Goal: Task Accomplishment & Management: Use online tool/utility

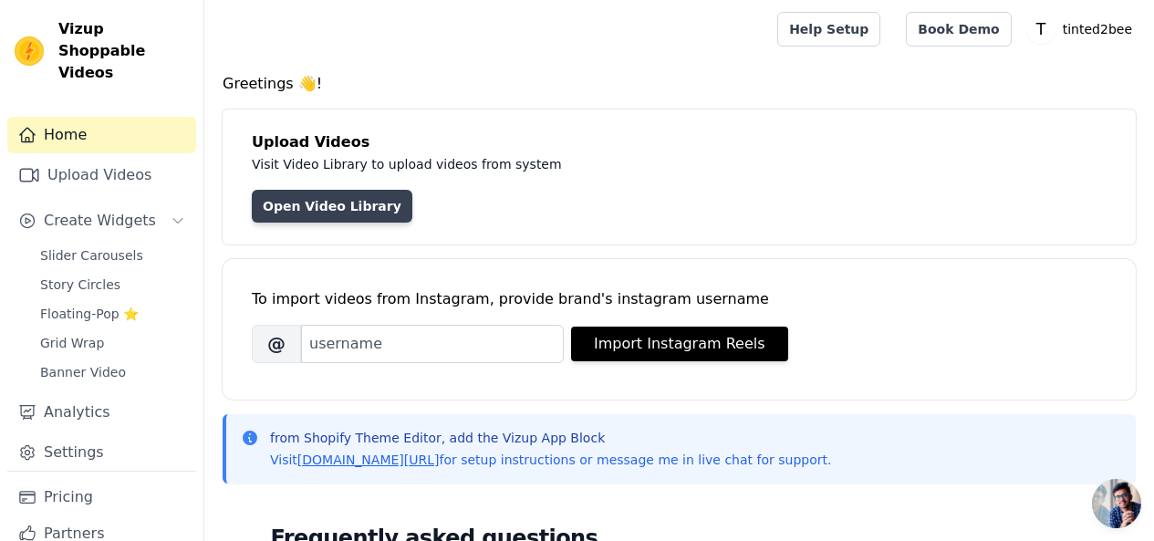
click at [346, 216] on link "Open Video Library" at bounding box center [332, 206] width 161 height 33
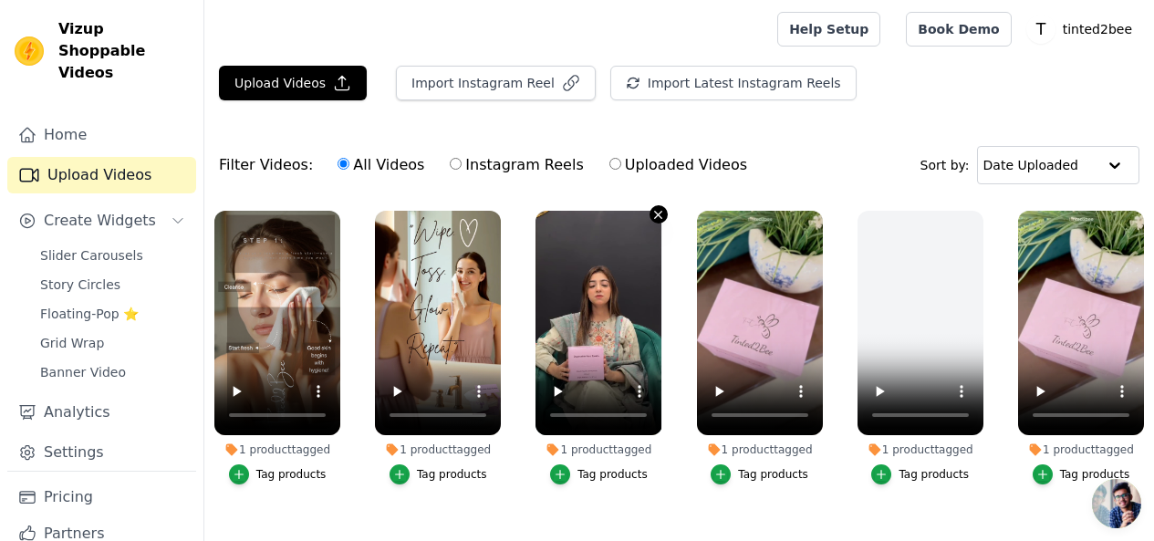
click at [655, 213] on icon "button" at bounding box center [658, 214] width 7 height 7
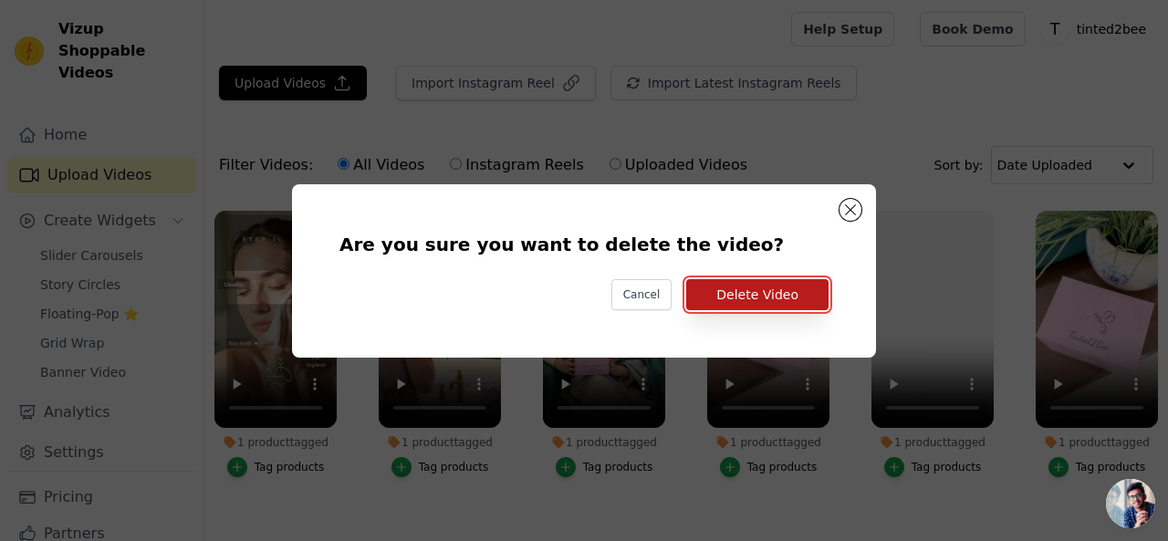
click at [724, 292] on button "Delete Video" at bounding box center [757, 294] width 142 height 31
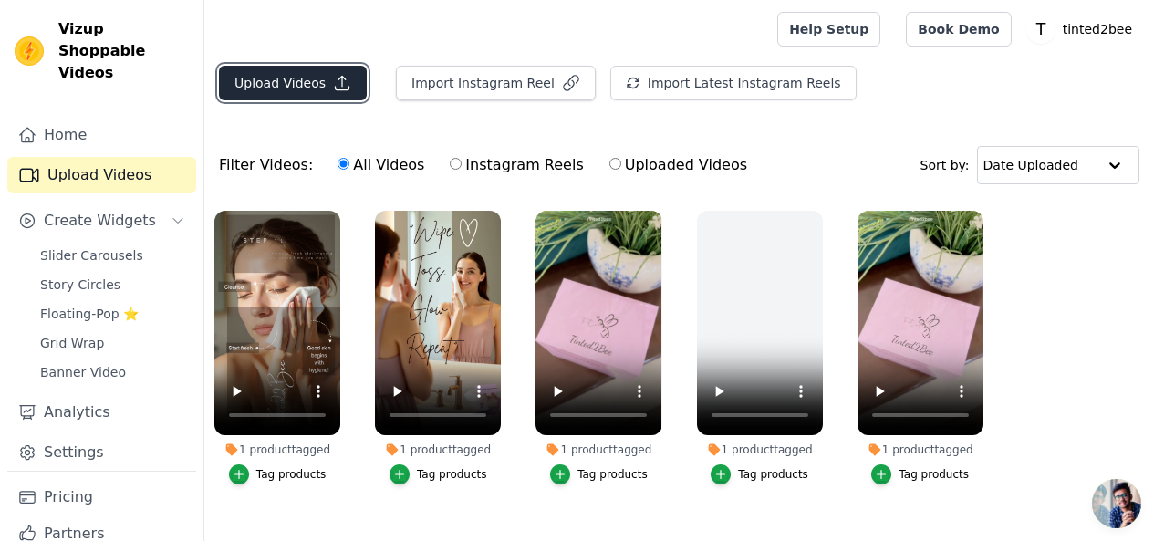
click at [274, 84] on button "Upload Videos" at bounding box center [293, 83] width 148 height 35
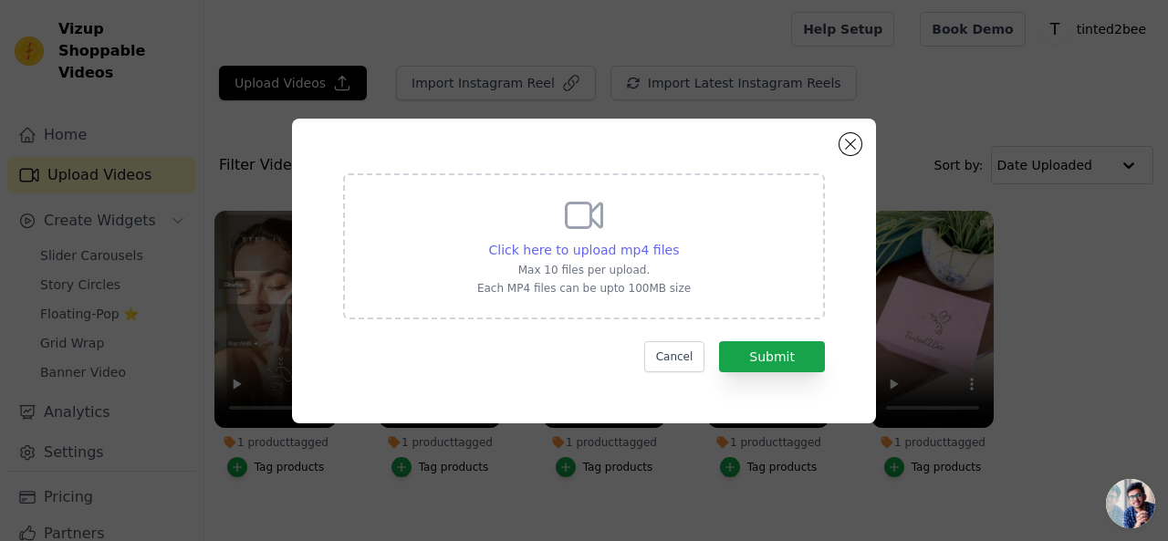
click at [603, 251] on span "Click here to upload mp4 files" at bounding box center [584, 250] width 191 height 15
click at [678, 241] on input "Click here to upload mp4 files Max 10 files per upload. Each MP4 files can be u…" at bounding box center [678, 240] width 1 height 1
type input "C:\fakepath\WhatsApp Video 2025-08-20 at 12.54.44 AM.mp4"
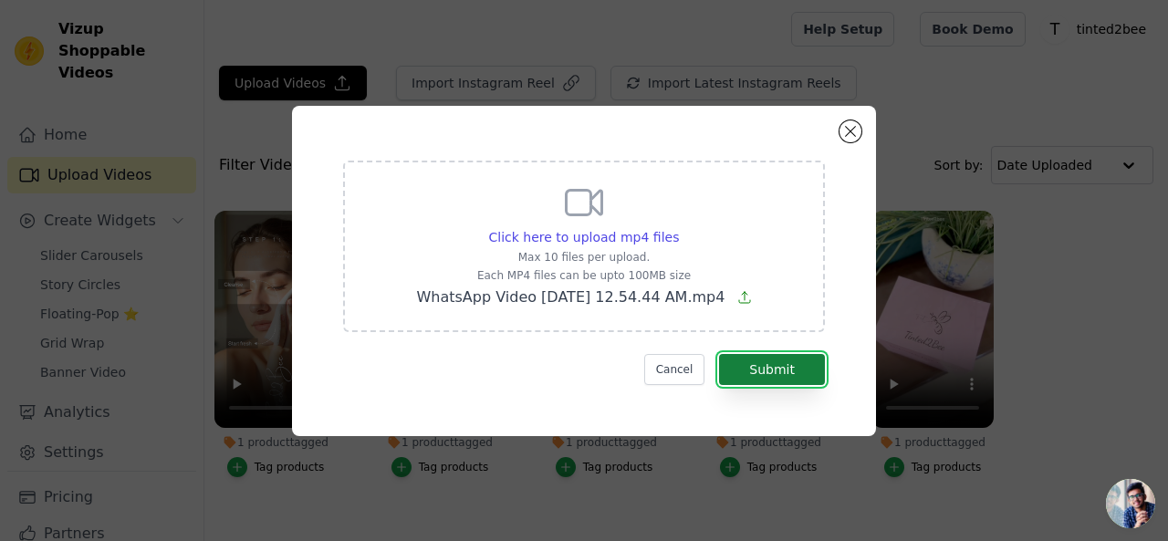
click at [757, 368] on button "Submit" at bounding box center [772, 369] width 106 height 31
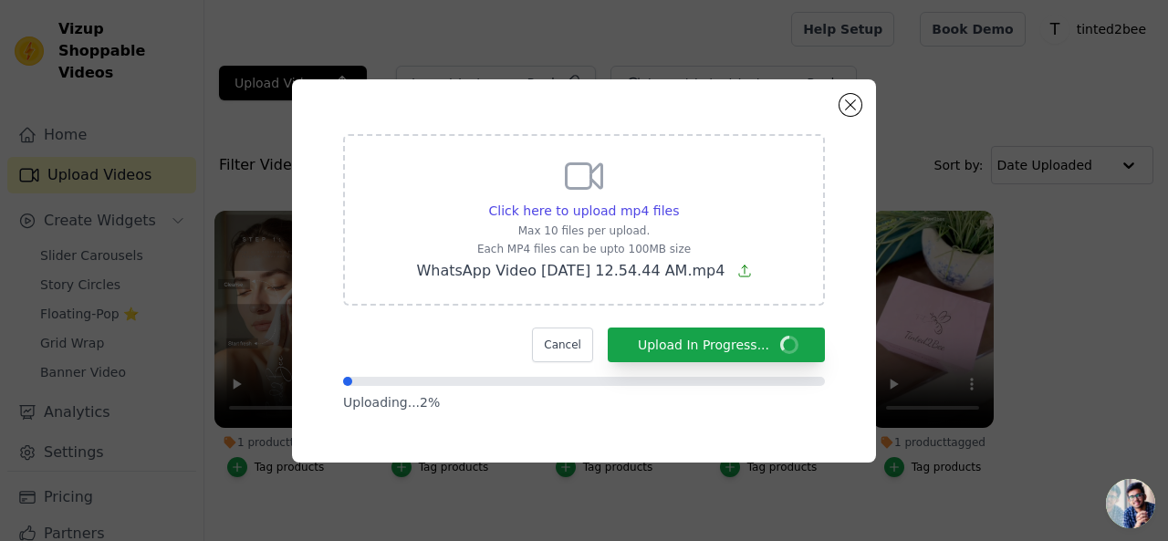
click at [780, 383] on div at bounding box center [584, 381] width 482 height 9
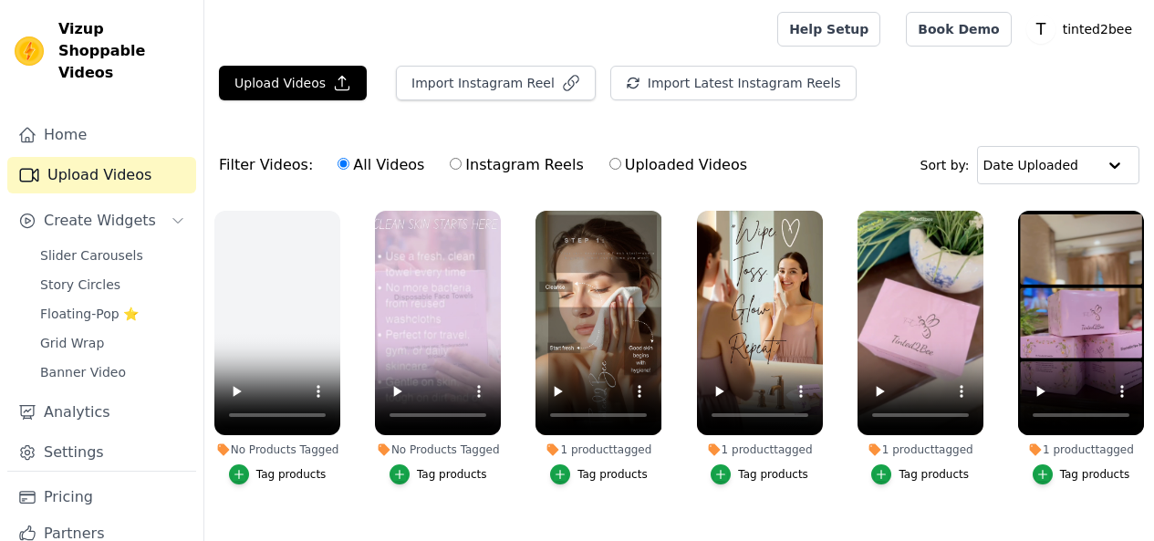
scroll to position [7, 0]
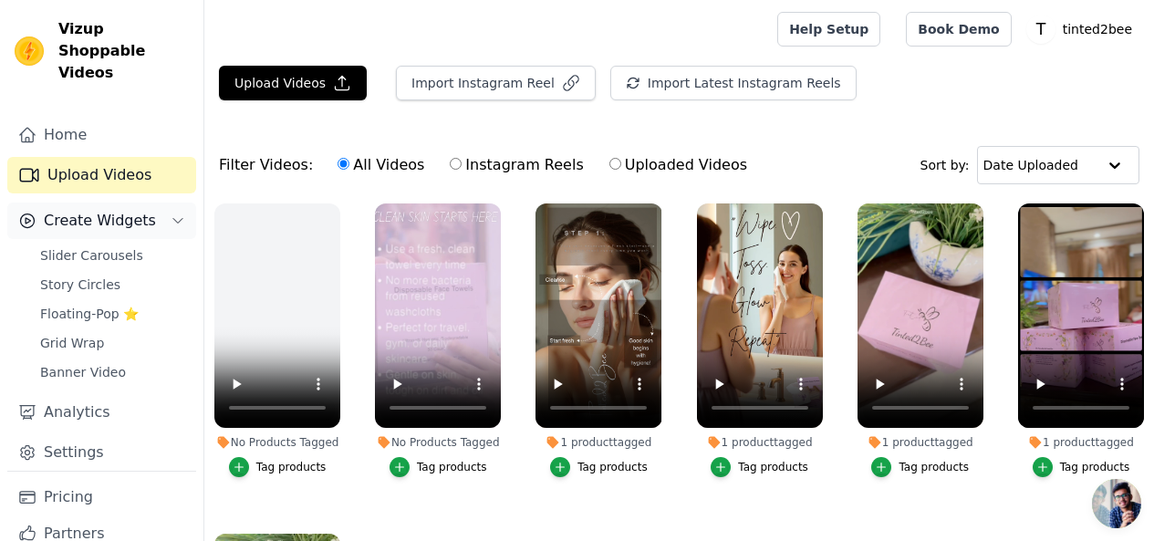
click at [156, 203] on button "Create Widgets" at bounding box center [101, 221] width 189 height 36
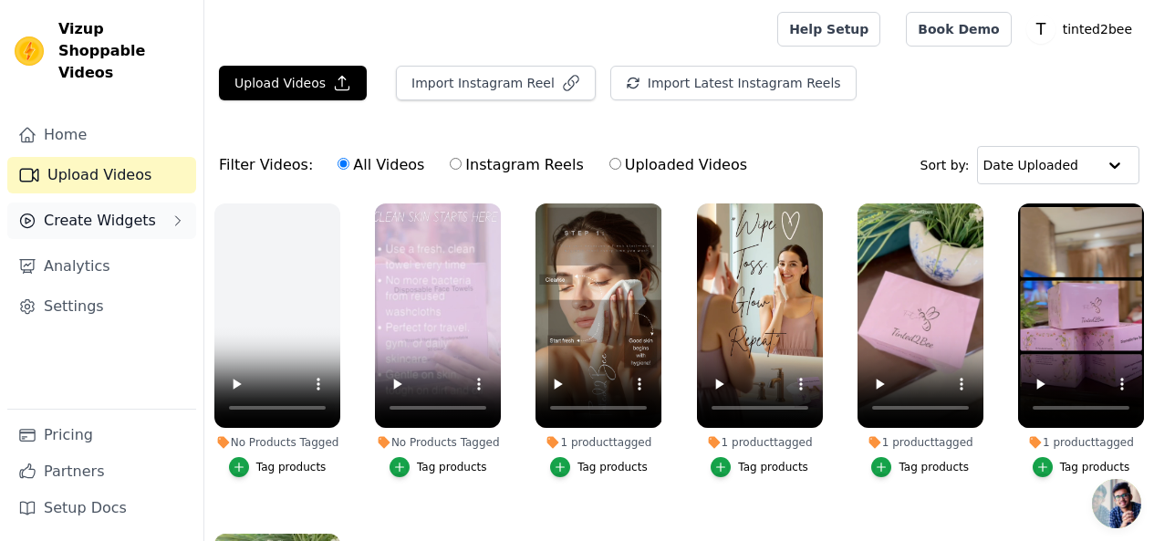
click at [136, 210] on span "Create Widgets" at bounding box center [100, 221] width 112 height 22
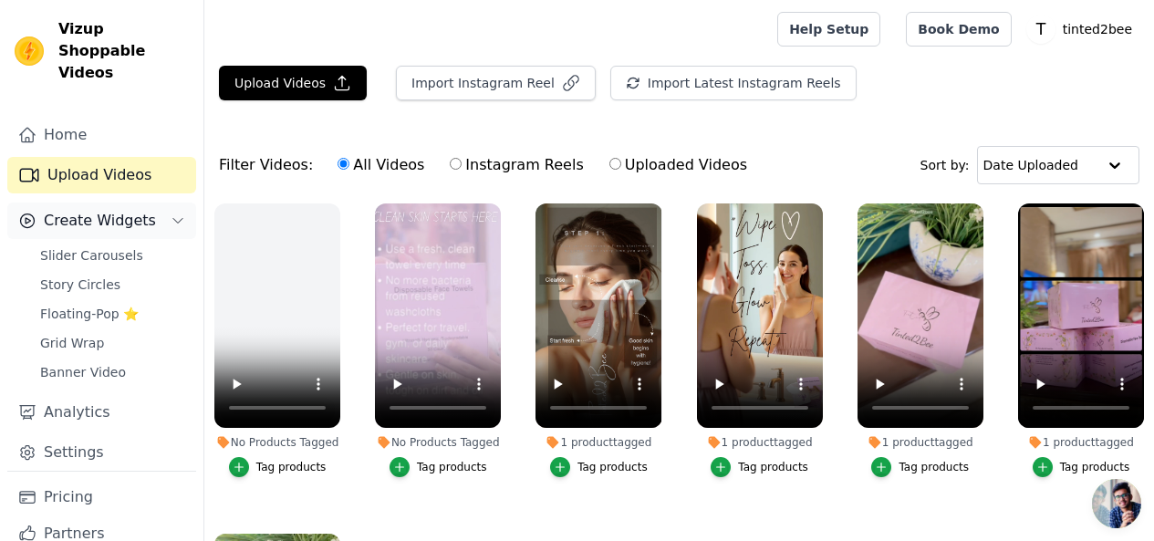
click at [136, 210] on span "Create Widgets" at bounding box center [100, 221] width 112 height 22
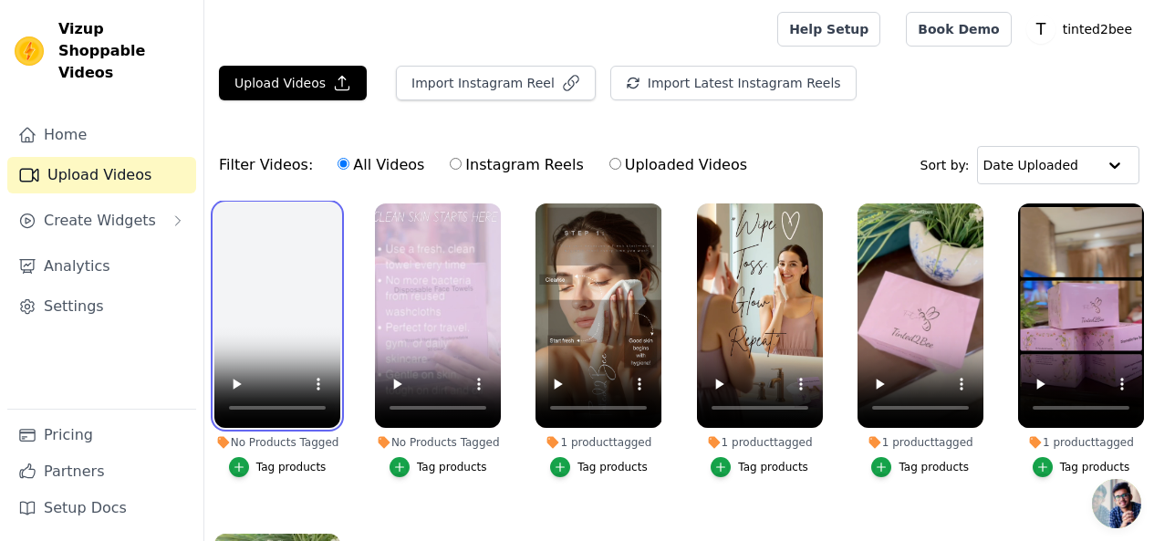
drag, startPoint x: 295, startPoint y: 248, endPoint x: 138, endPoint y: 322, distance: 173.4
click at [139, 322] on div "Vizup Shoppable Videos Home Upload Videos Create Widgets Analytics Settings Pri…" at bounding box center [577, 363] width 1154 height 727
click at [333, 205] on icon "button" at bounding box center [336, 206] width 7 height 7
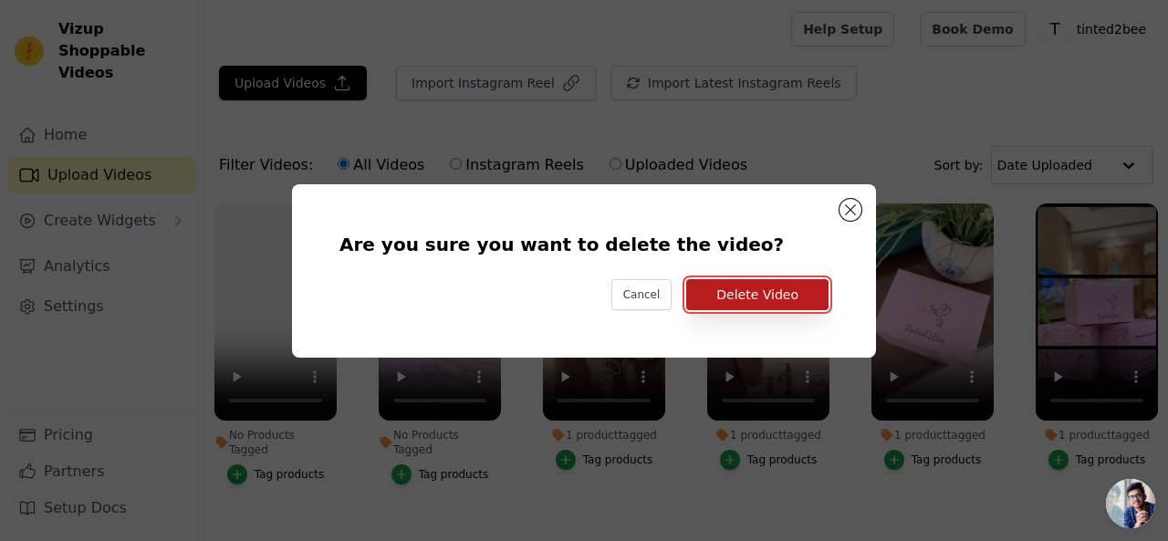
click at [711, 303] on button "Delete Video" at bounding box center [757, 294] width 142 height 31
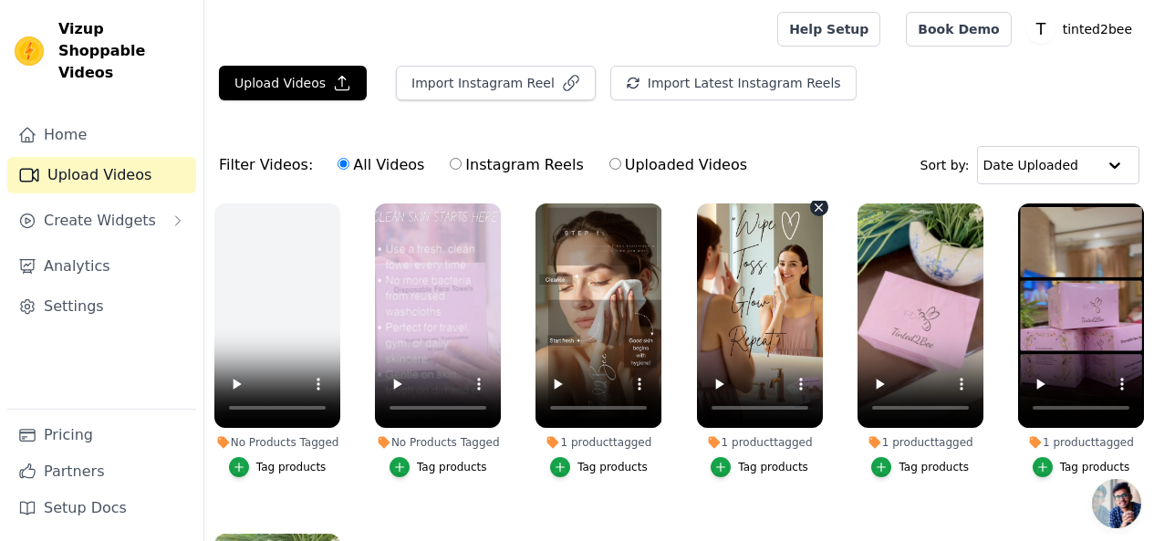
scroll to position [0, 0]
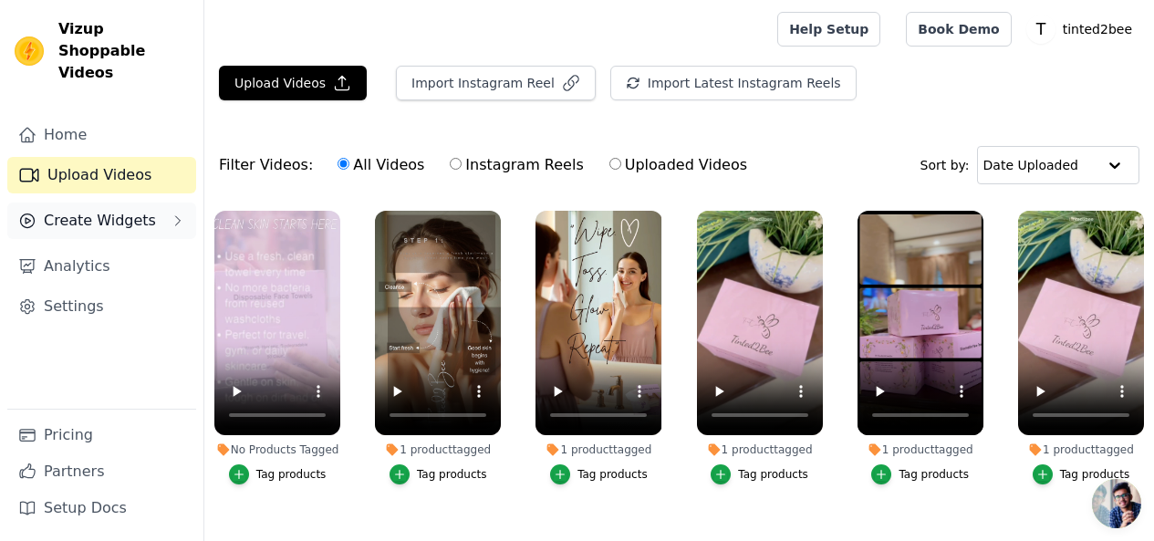
click at [105, 210] on button "Create Widgets" at bounding box center [101, 221] width 189 height 36
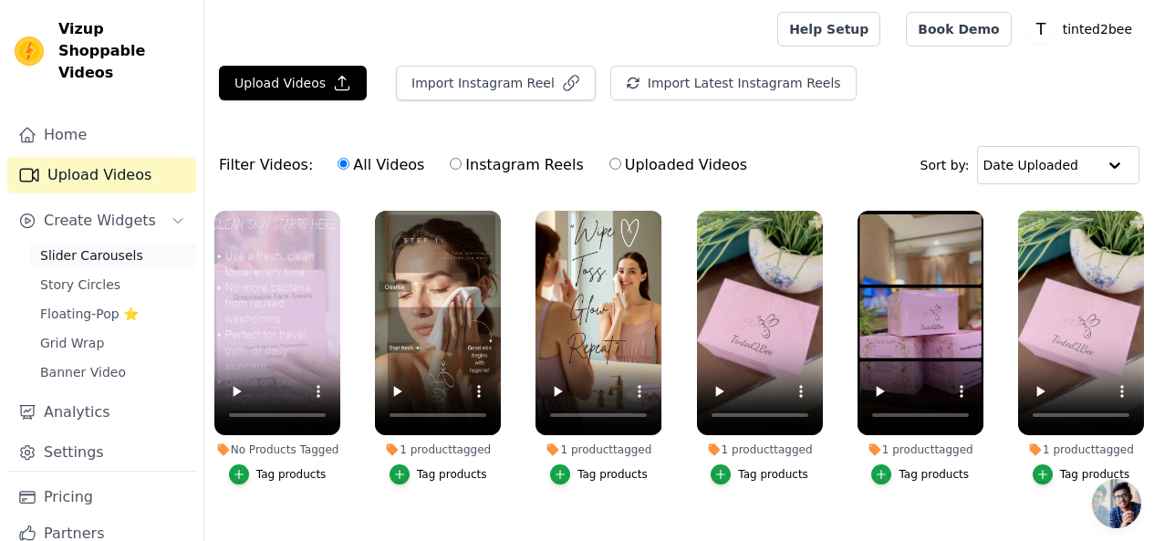
click at [122, 246] on span "Slider Carousels" at bounding box center [91, 255] width 103 height 18
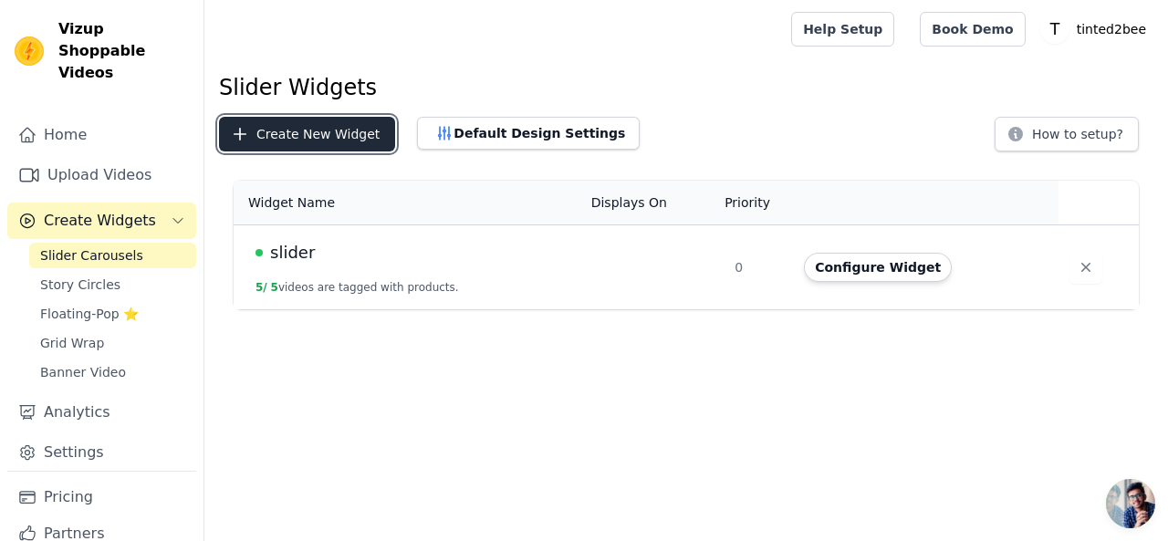
click at [315, 145] on button "Create New Widget" at bounding box center [307, 134] width 176 height 35
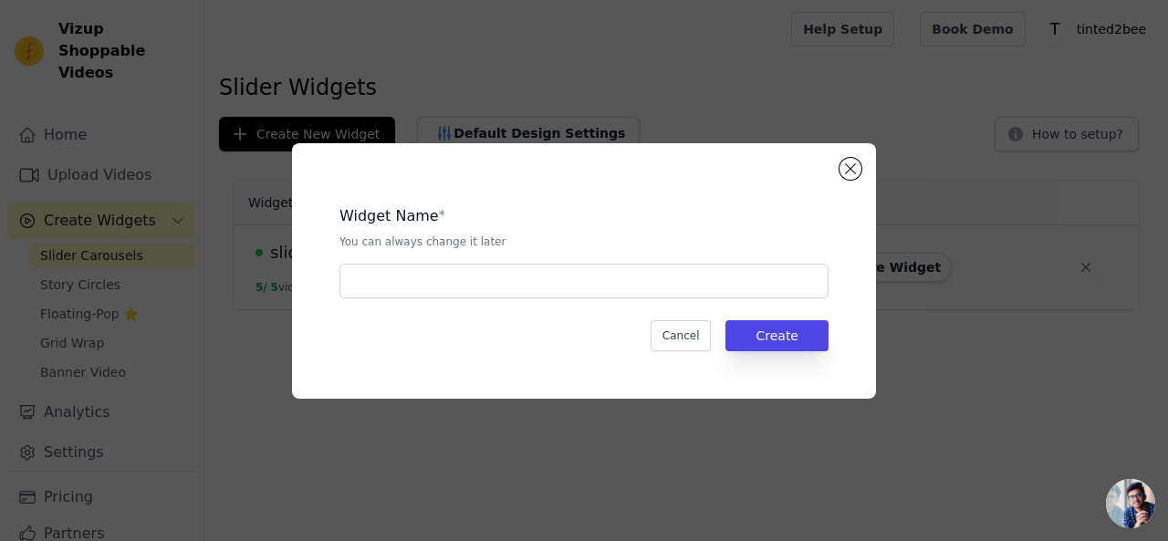
click at [541, 68] on div "Widget Name * You can always change it later Cancel Create" at bounding box center [584, 270] width 1168 height 541
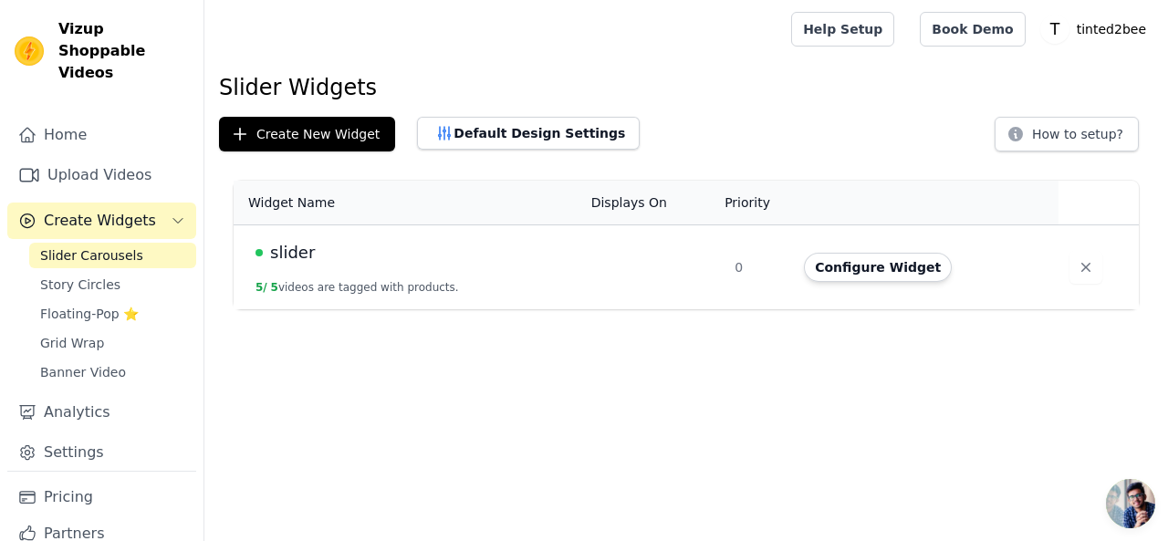
click at [768, 263] on td "0" at bounding box center [757, 267] width 69 height 85
click at [538, 258] on div "slider" at bounding box center [412, 253] width 314 height 26
click at [843, 266] on button "Configure Widget" at bounding box center [878, 267] width 148 height 29
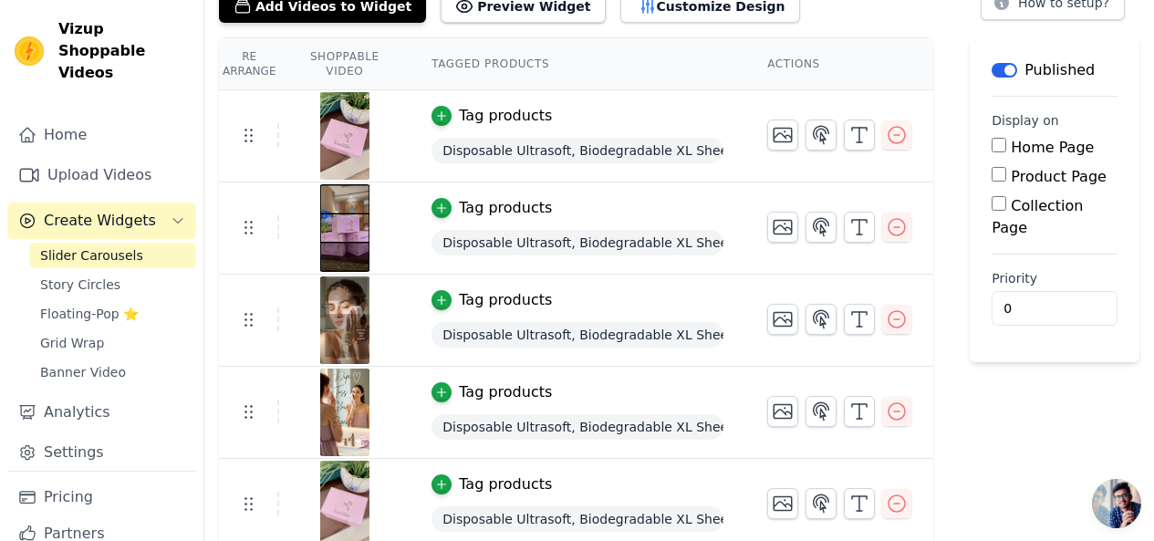
scroll to position [138, 0]
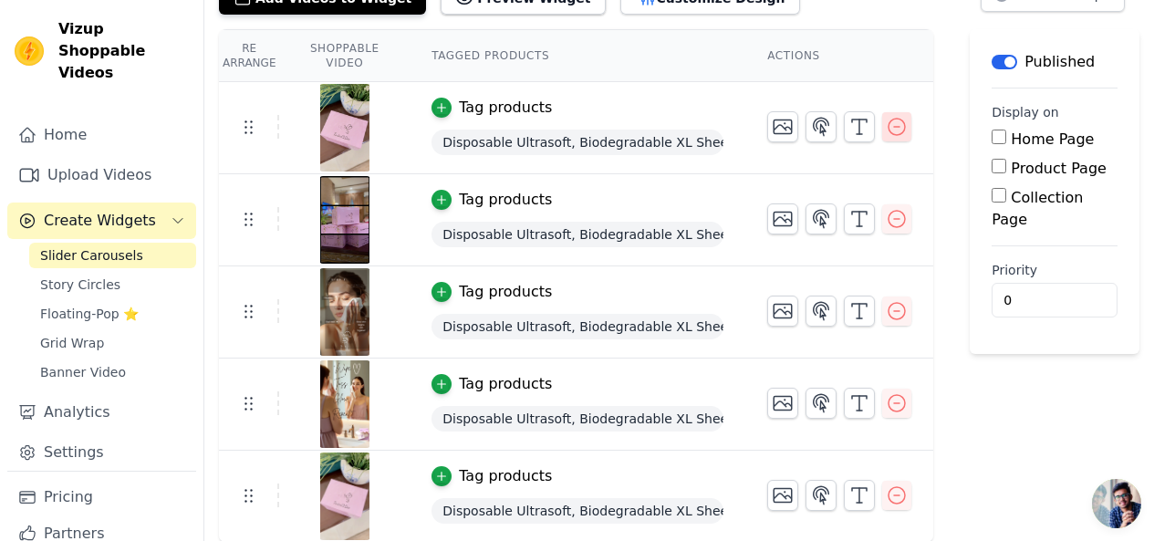
click at [907, 122] on icon "button" at bounding box center [897, 127] width 22 height 22
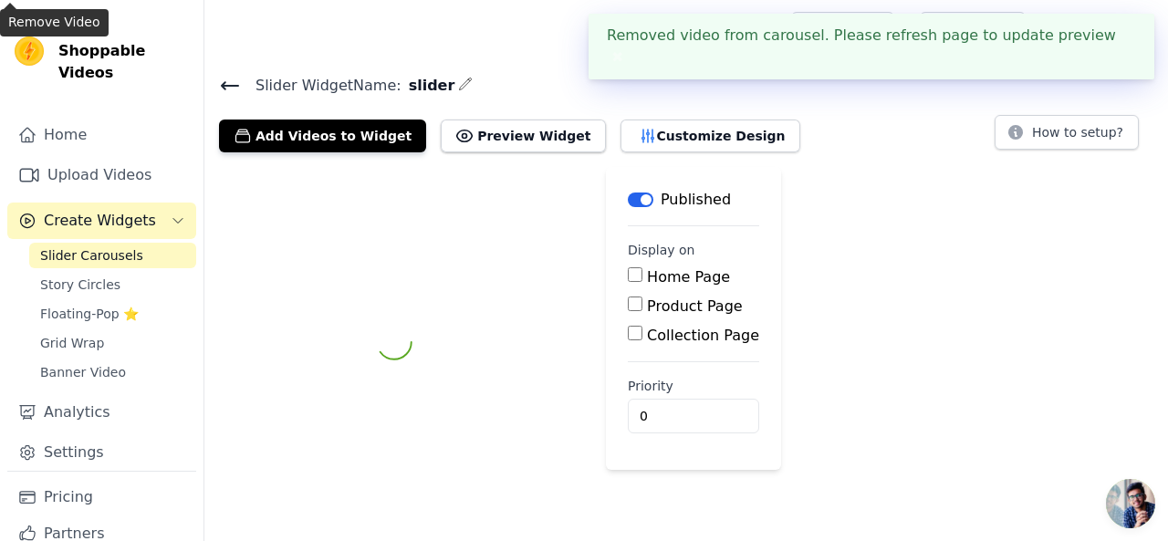
click at [914, 98] on div "Slider Widget Name: slider Add Videos to Widget Preview Widget Customize Design…" at bounding box center [685, 112] width 963 height 79
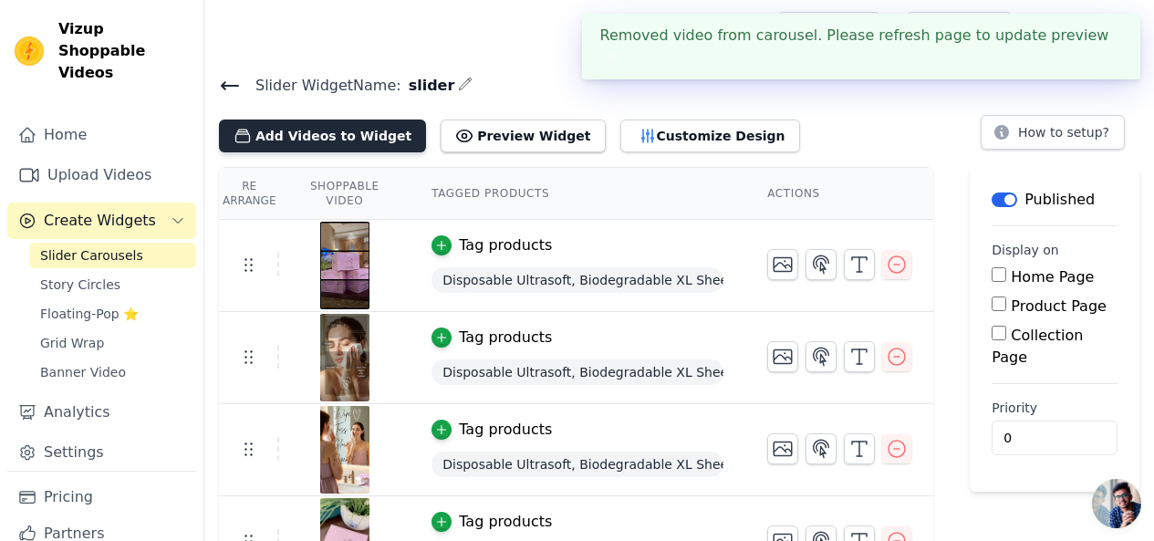
click at [317, 132] on button "Add Videos to Widget" at bounding box center [322, 136] width 207 height 33
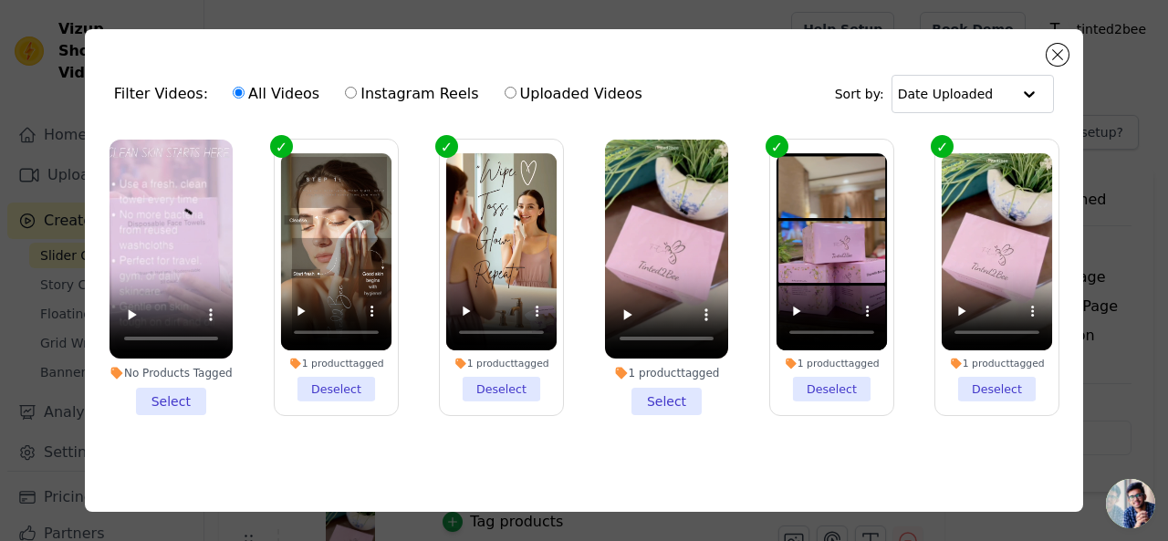
click at [165, 387] on li "No Products Tagged Select" at bounding box center [170, 278] width 123 height 276
click at [0, 0] on input "No Products Tagged Select" at bounding box center [0, 0] width 0 height 0
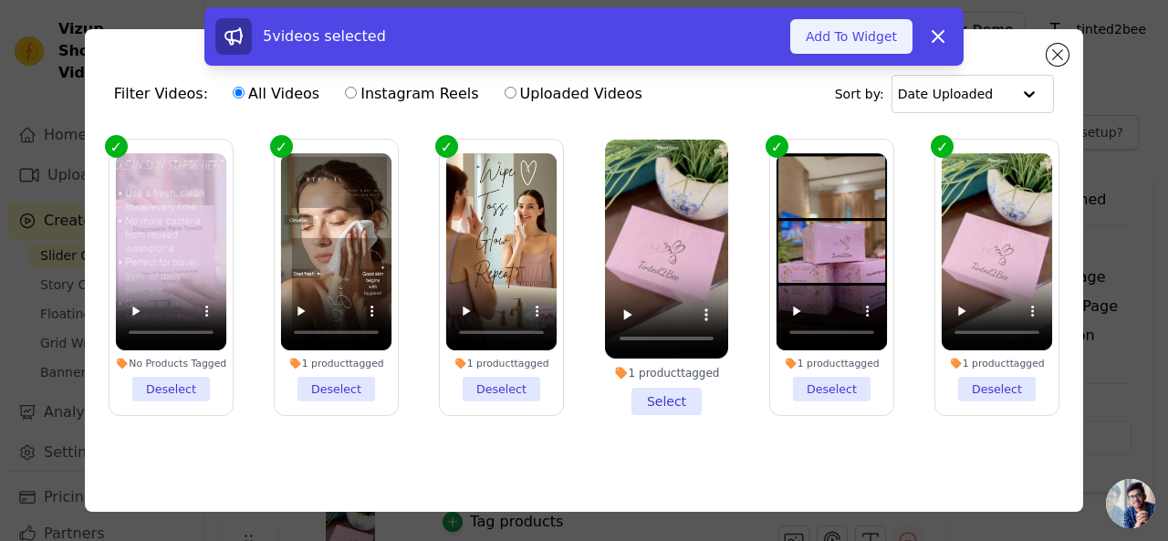
click at [854, 30] on button "Add To Widget" at bounding box center [851, 36] width 122 height 35
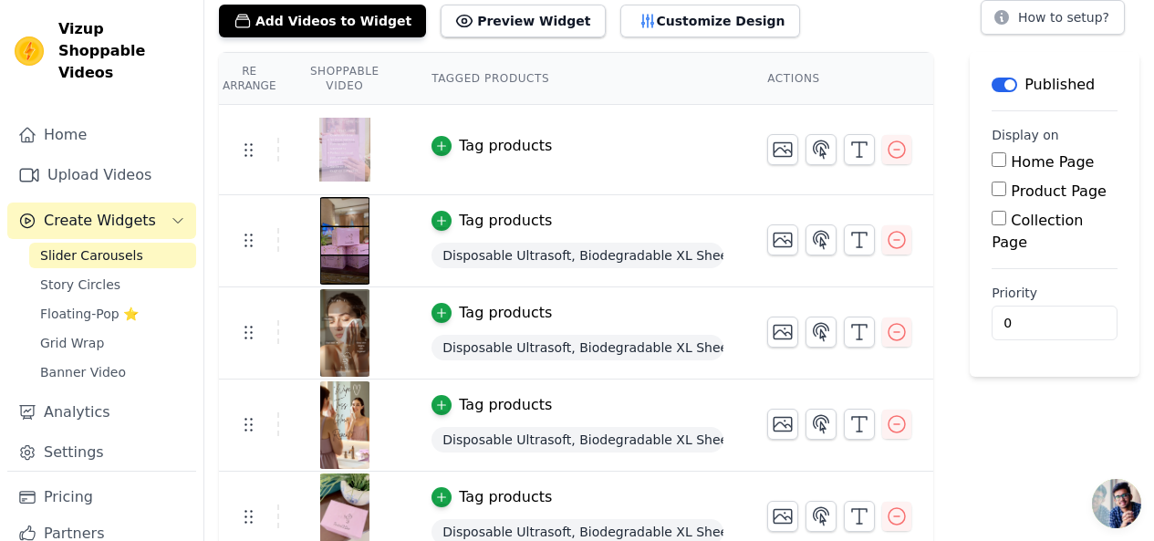
scroll to position [128, 0]
